Goal: Find specific page/section: Find specific page/section

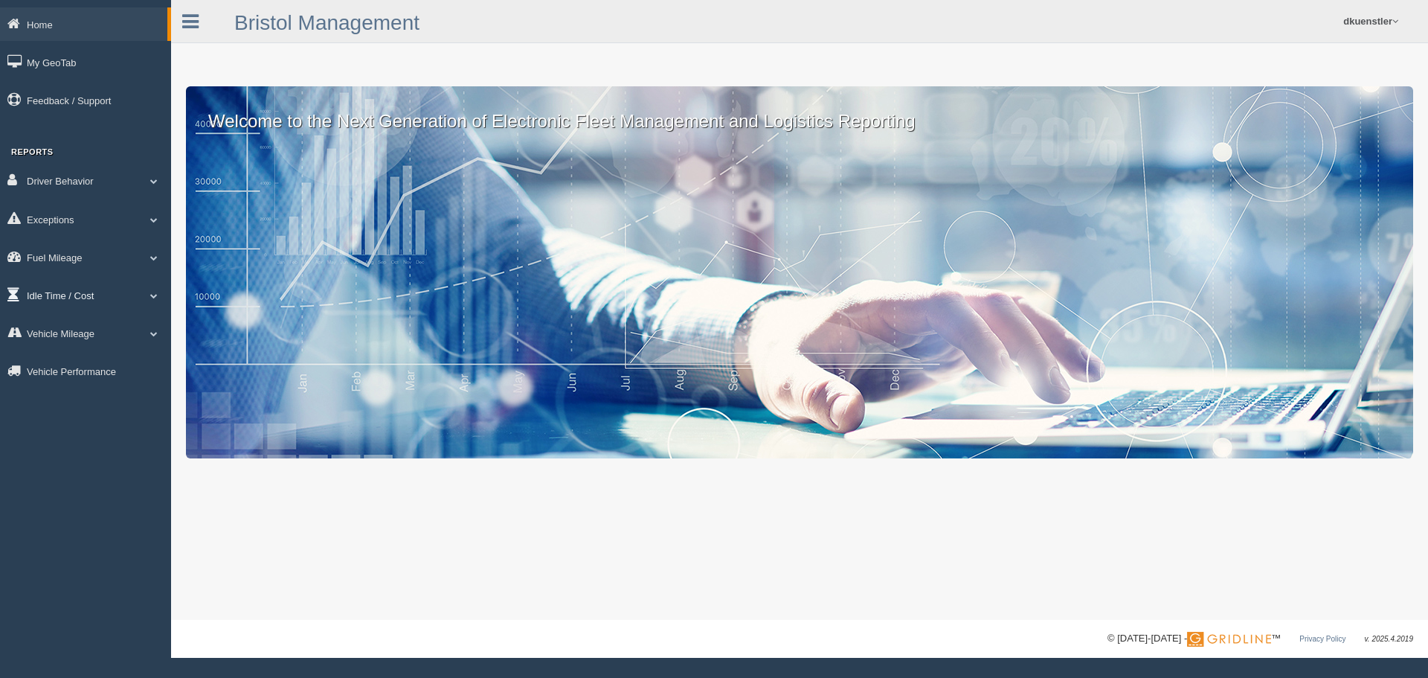
click at [91, 292] on link "Idle Time / Cost" at bounding box center [85, 294] width 171 height 33
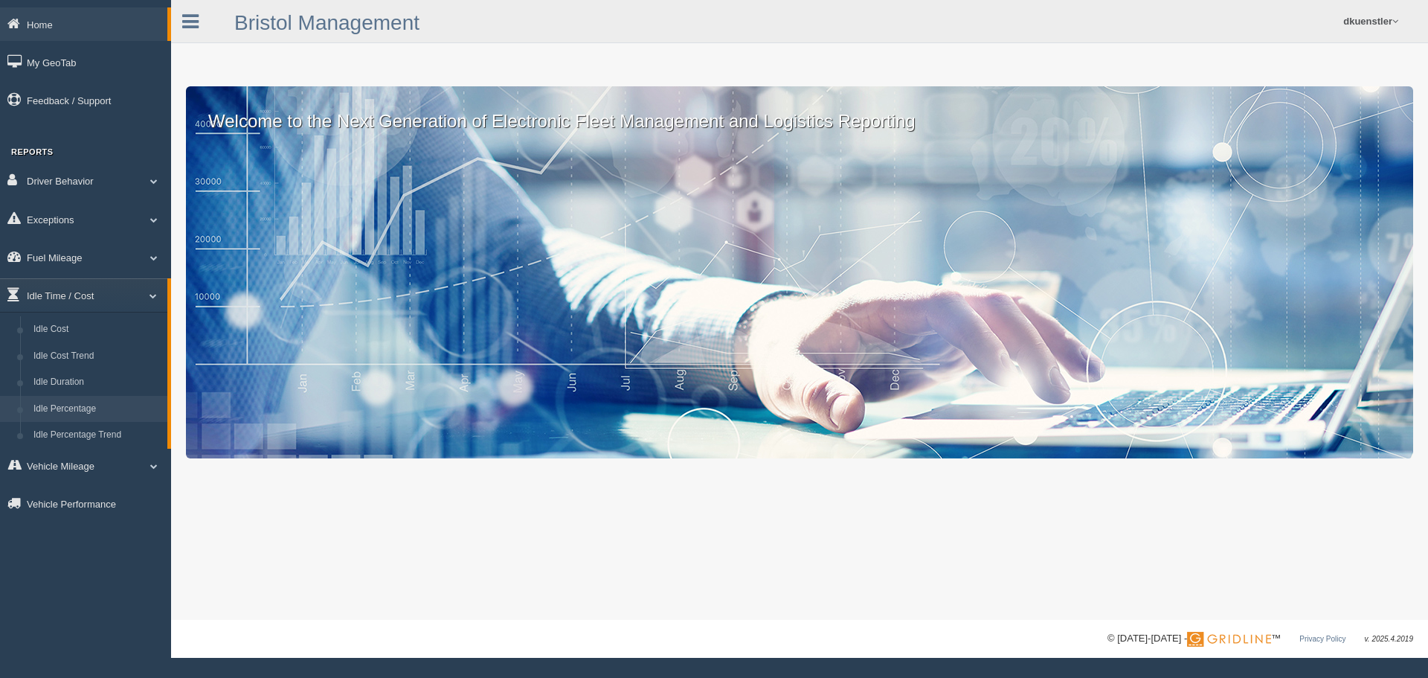
click at [87, 399] on link "Idle Percentage" at bounding box center [97, 409] width 141 height 27
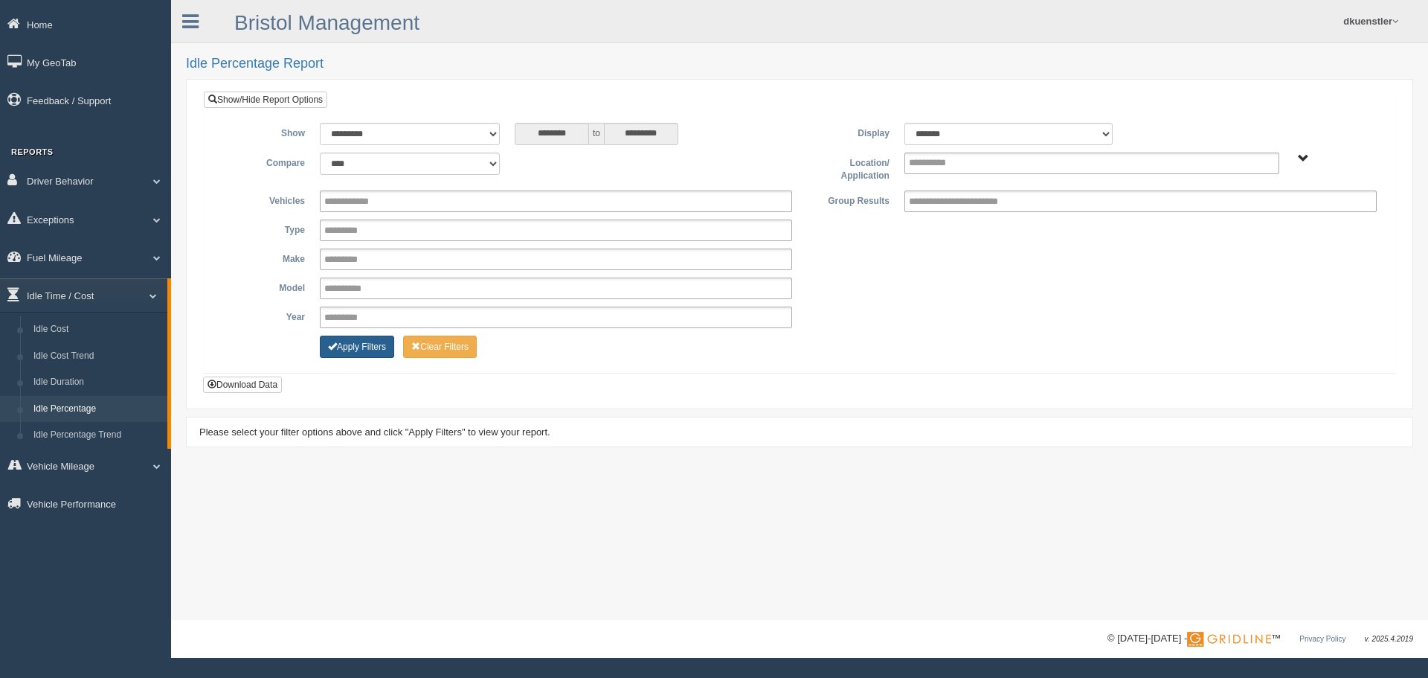
click at [324, 349] on button "Apply Filters" at bounding box center [357, 346] width 74 height 22
